Goal: Information Seeking & Learning: Learn about a topic

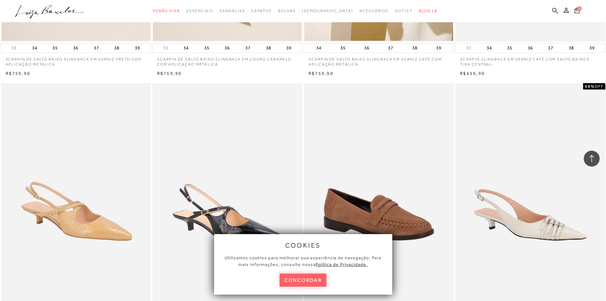
scroll to position [573, 0]
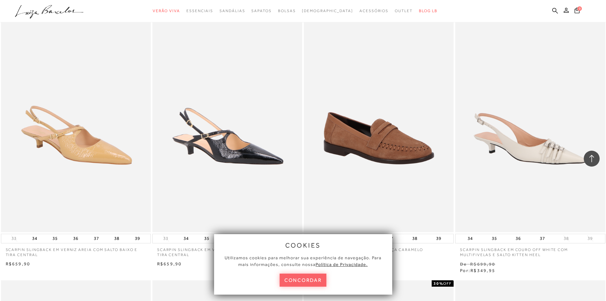
click at [290, 289] on div "cookies Utilizamos cookies para melhorar sua experiência de navegação. Para mai…" at bounding box center [303, 264] width 178 height 60
click at [294, 278] on button "concordar" at bounding box center [303, 279] width 47 height 13
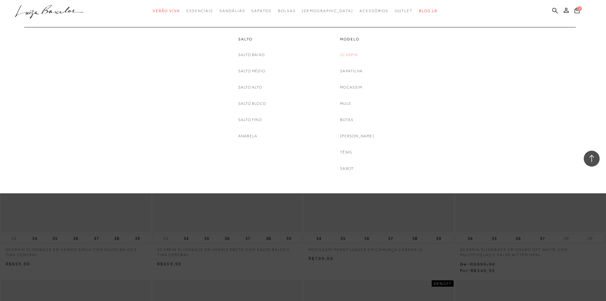
click at [358, 54] on link "Scarpin" at bounding box center [349, 55] width 18 height 7
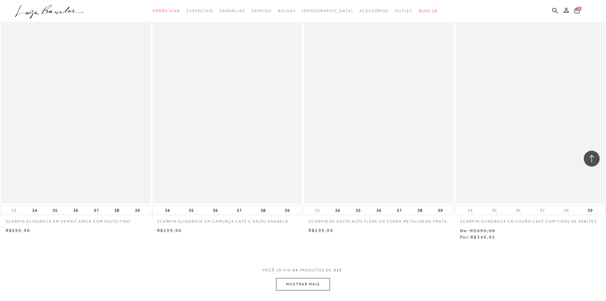
scroll to position [1368, 0]
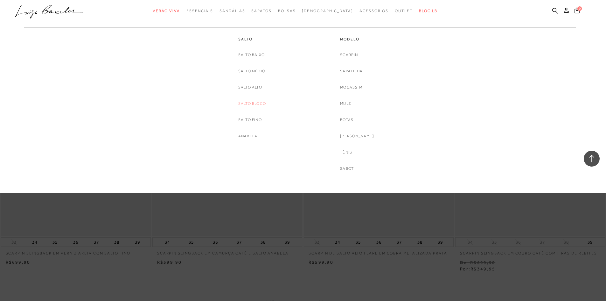
click at [246, 103] on link "Salto Bloco" at bounding box center [252, 103] width 28 height 7
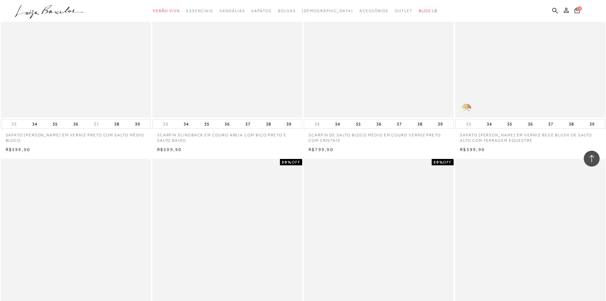
scroll to position [1177, 0]
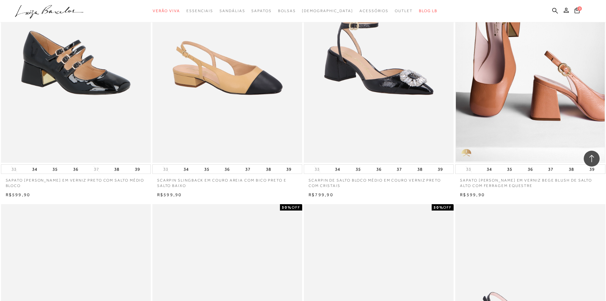
click at [476, 179] on p "SAPATO [PERSON_NAME] EM VERNIZ BEGE BLUSH DE SALTO ALTO COM FERRAGEM EQUESTRE" at bounding box center [530, 181] width 150 height 15
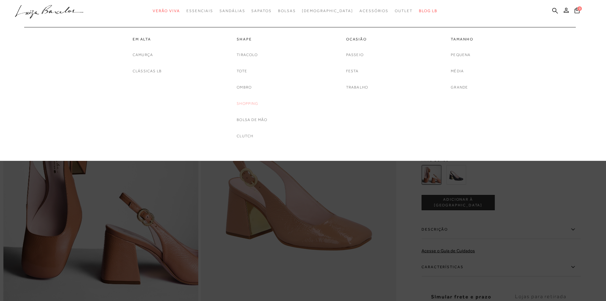
click at [247, 104] on link "Shopping" at bounding box center [248, 103] width 22 height 7
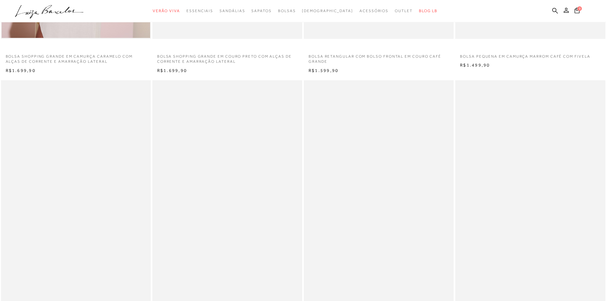
scroll to position [232, 0]
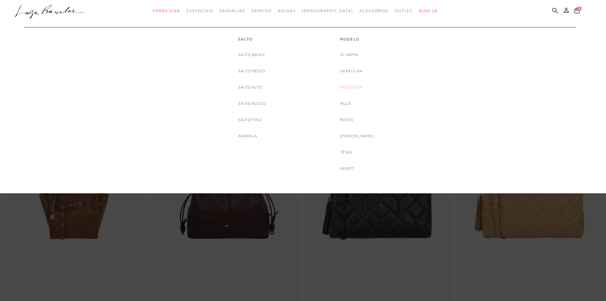
click at [356, 86] on link "Mocassim" at bounding box center [351, 87] width 22 height 7
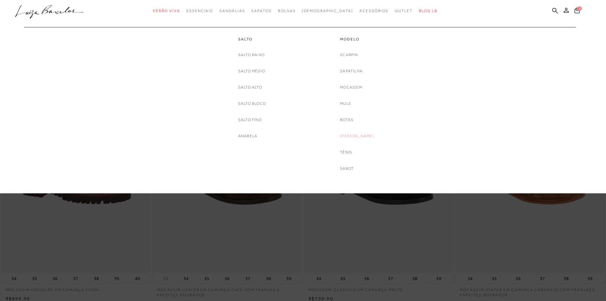
click at [353, 134] on link "[PERSON_NAME]" at bounding box center [357, 136] width 34 height 7
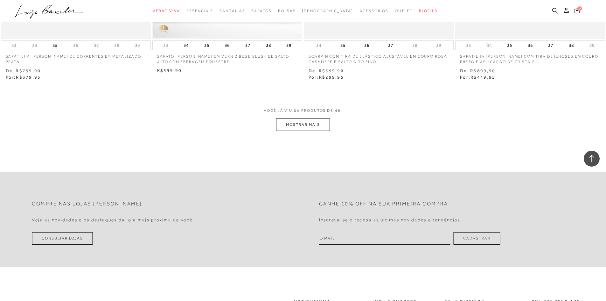
scroll to position [1622, 0]
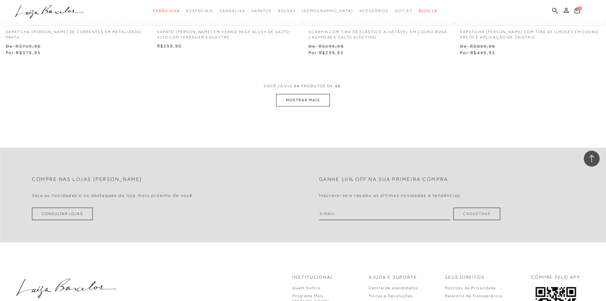
click at [312, 99] on button "MOSTRAR MAIS" at bounding box center [302, 100] width 53 height 12
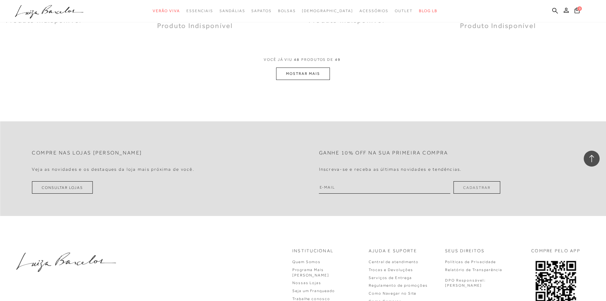
scroll to position [3277, 0]
click at [299, 73] on button "MOSTRAR MAIS" at bounding box center [302, 72] width 53 height 12
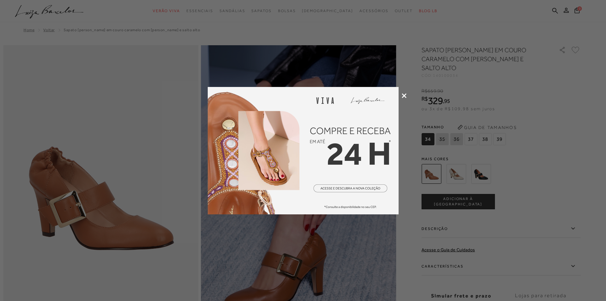
click at [404, 97] on icon at bounding box center [404, 95] width 5 height 5
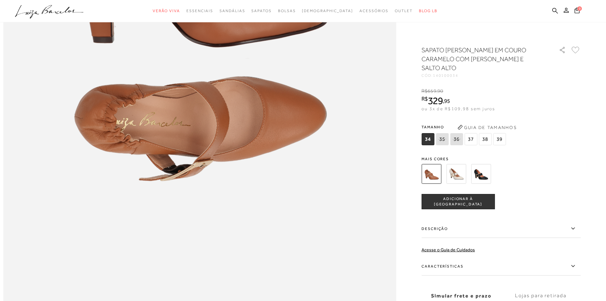
scroll to position [691, 0]
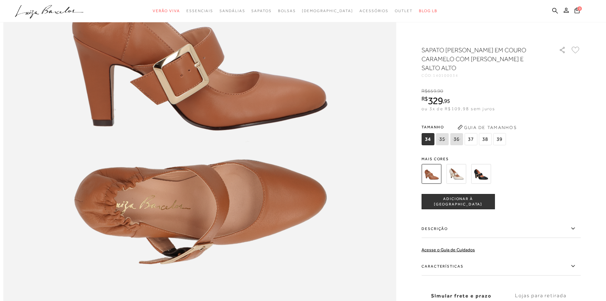
click at [575, 227] on icon at bounding box center [573, 228] width 8 height 8
click at [0, 0] on input "Descrição" at bounding box center [0, 0] width 0 height 0
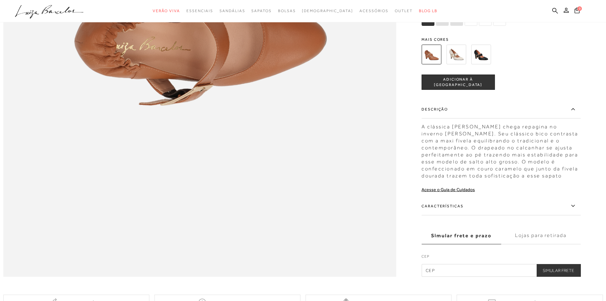
scroll to position [850, 0]
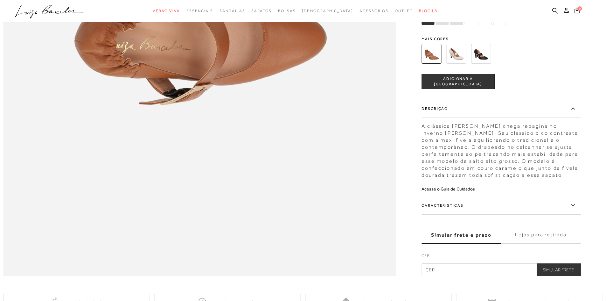
click at [573, 209] on icon at bounding box center [573, 205] width 8 height 8
click at [0, 0] on input "Características" at bounding box center [0, 0] width 0 height 0
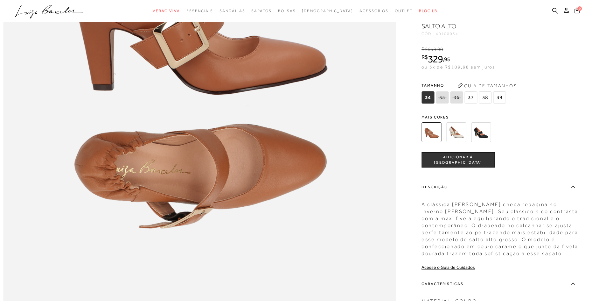
scroll to position [596, 0]
